Goal: Information Seeking & Learning: Check status

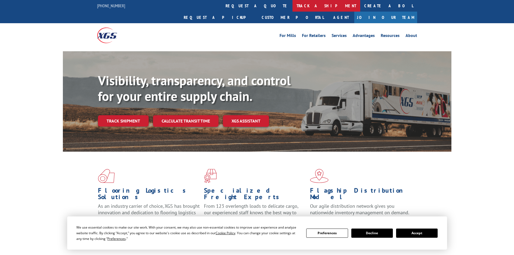
click at [292, 6] on link "track a shipment" at bounding box center [326, 6] width 68 height 12
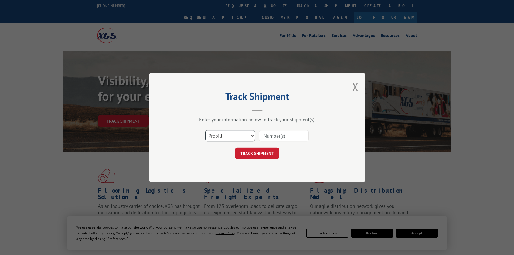
click at [216, 136] on select "Select category... Probill BOL PO" at bounding box center [230, 135] width 50 height 11
select select "bol"
click at [205, 130] on select "Select category... Probill BOL PO" at bounding box center [230, 135] width 50 height 11
paste input "5282254"
type input "5282254"
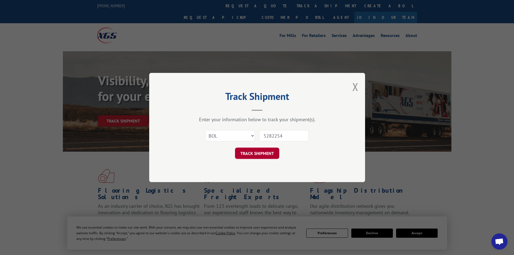
click at [271, 150] on button "TRACK SHIPMENT" at bounding box center [257, 152] width 44 height 11
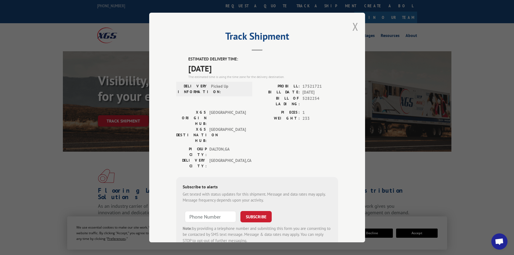
click at [353, 27] on button "Close modal" at bounding box center [355, 26] width 6 height 14
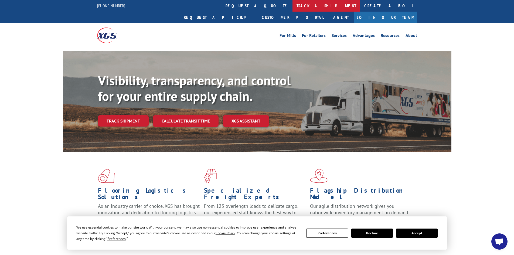
click at [292, 6] on link "track a shipment" at bounding box center [326, 6] width 68 height 12
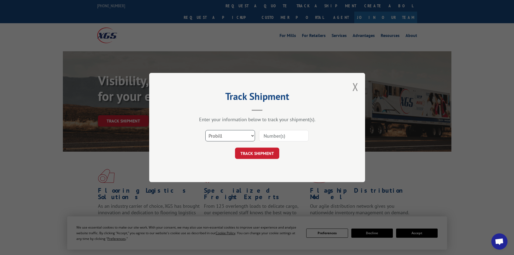
click at [226, 140] on select "Select category... Probill BOL PO" at bounding box center [230, 135] width 50 height 11
select select "bol"
click at [205, 130] on select "Select category... Probill BOL PO" at bounding box center [230, 135] width 50 height 11
paste input "5282254"
type input "5282254"
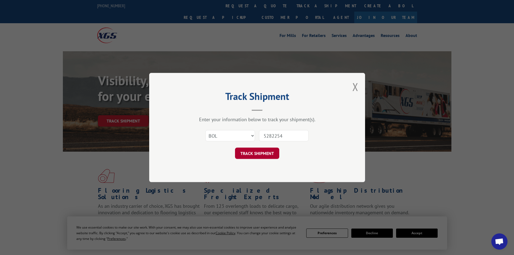
click at [263, 155] on button "TRACK SHIPMENT" at bounding box center [257, 152] width 44 height 11
